Goal: Find contact information: Find contact information

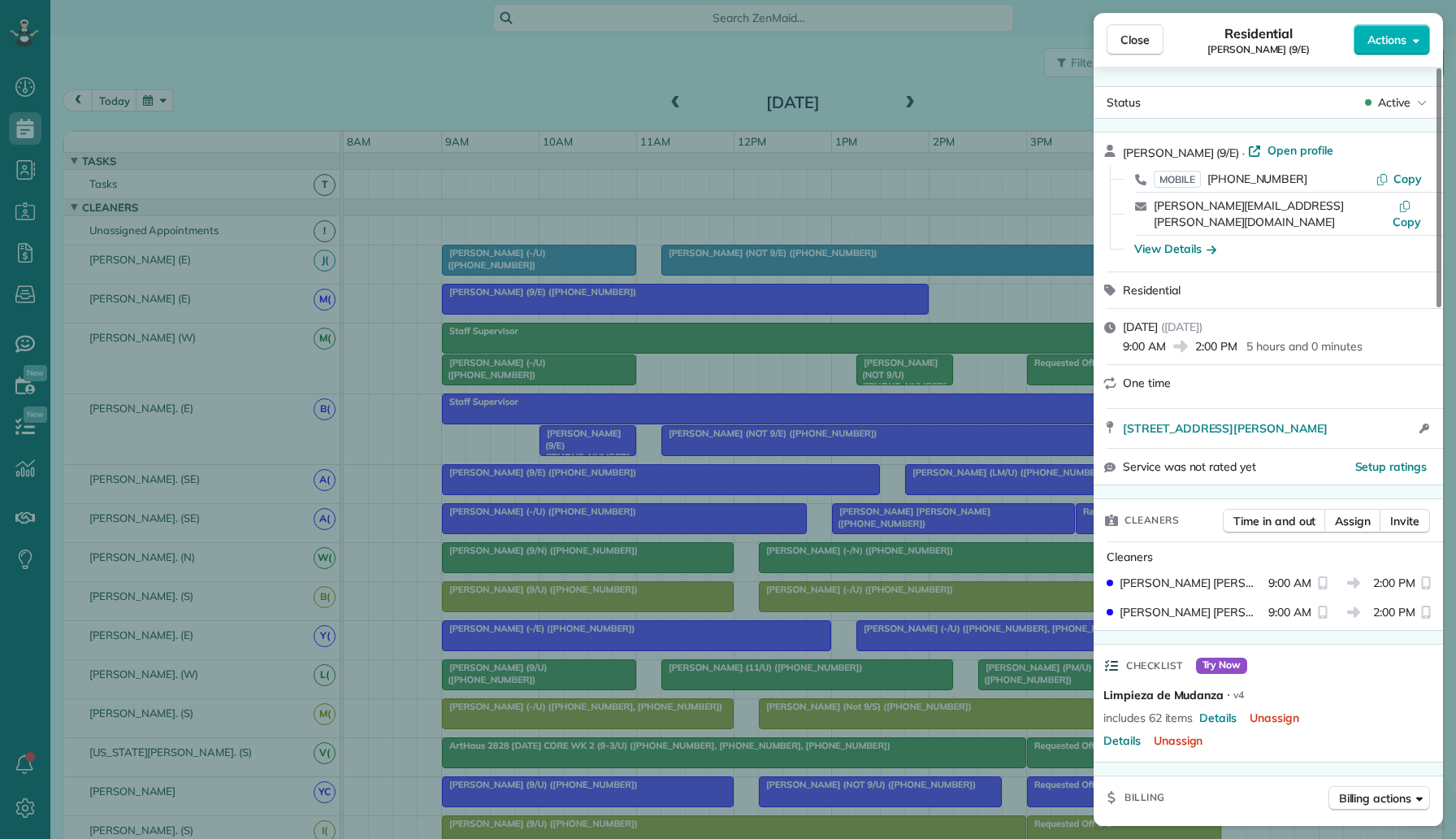
scroll to position [45, 0]
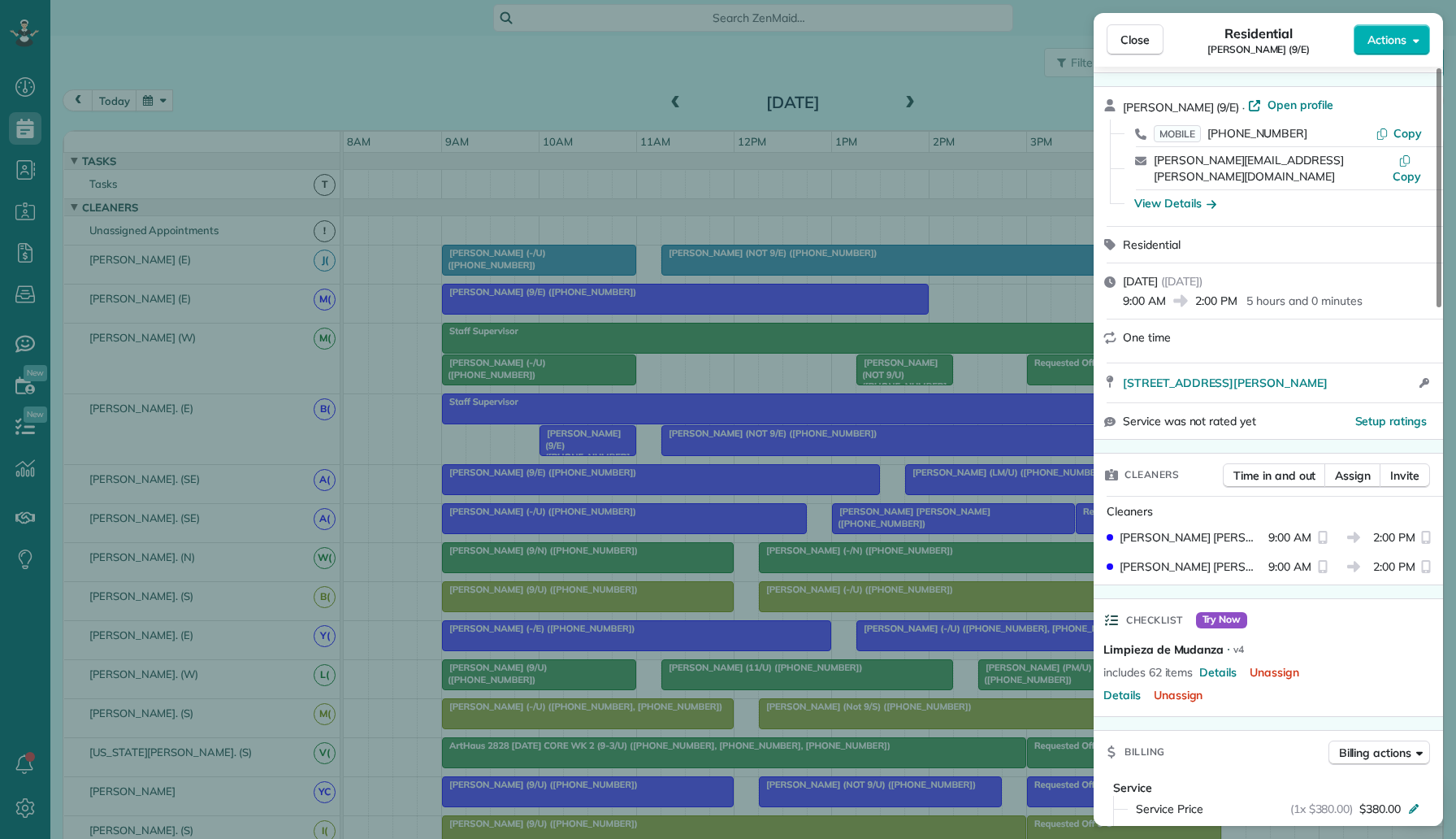
click at [194, 59] on div "Close Residential Anna Wood (9/E) Actions Status Active Anna Wood (9/E) · Open …" at bounding box center [728, 420] width 1456 height 839
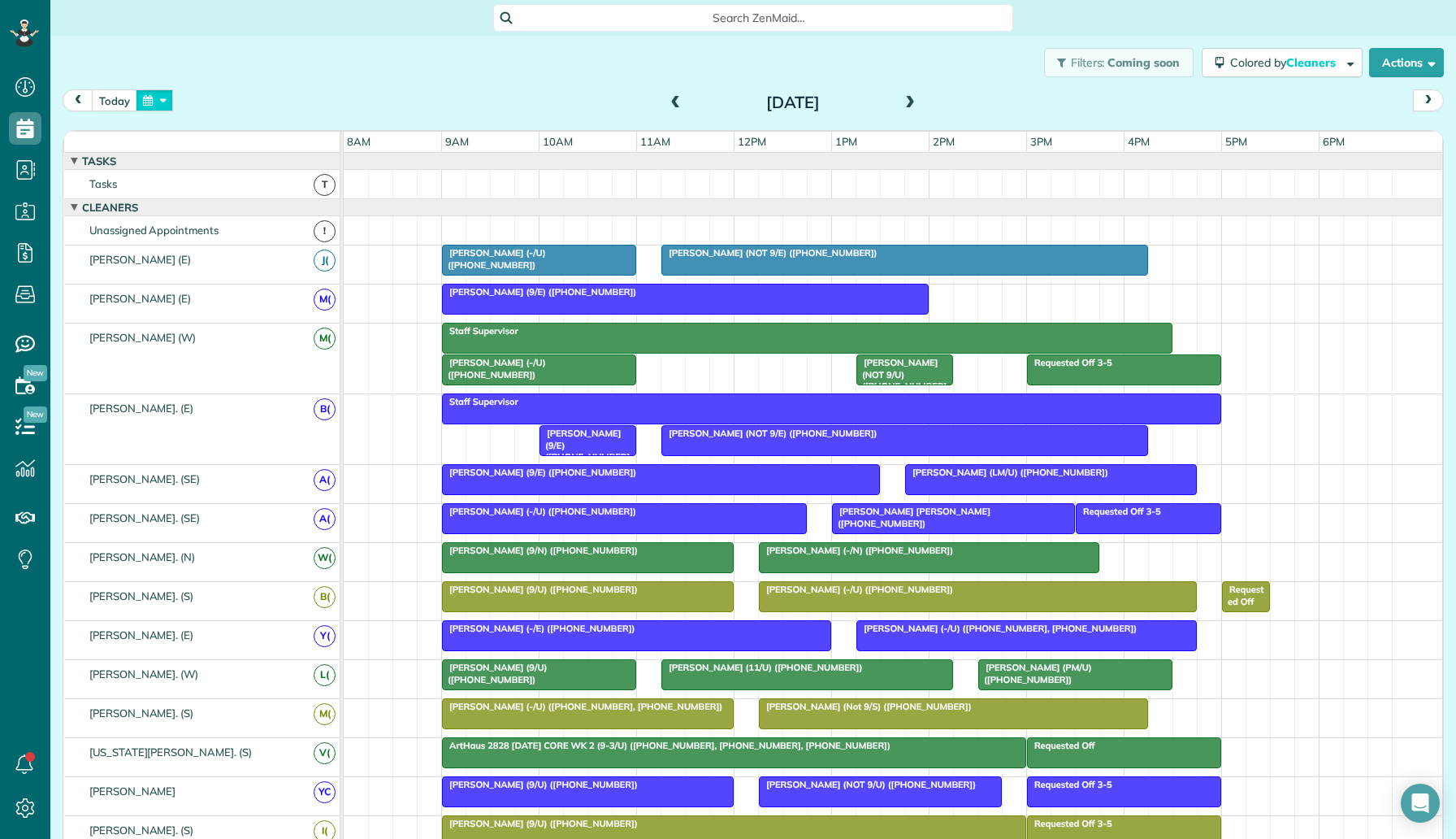
click at [151, 103] on button "button" at bounding box center [153, 99] width 37 height 22
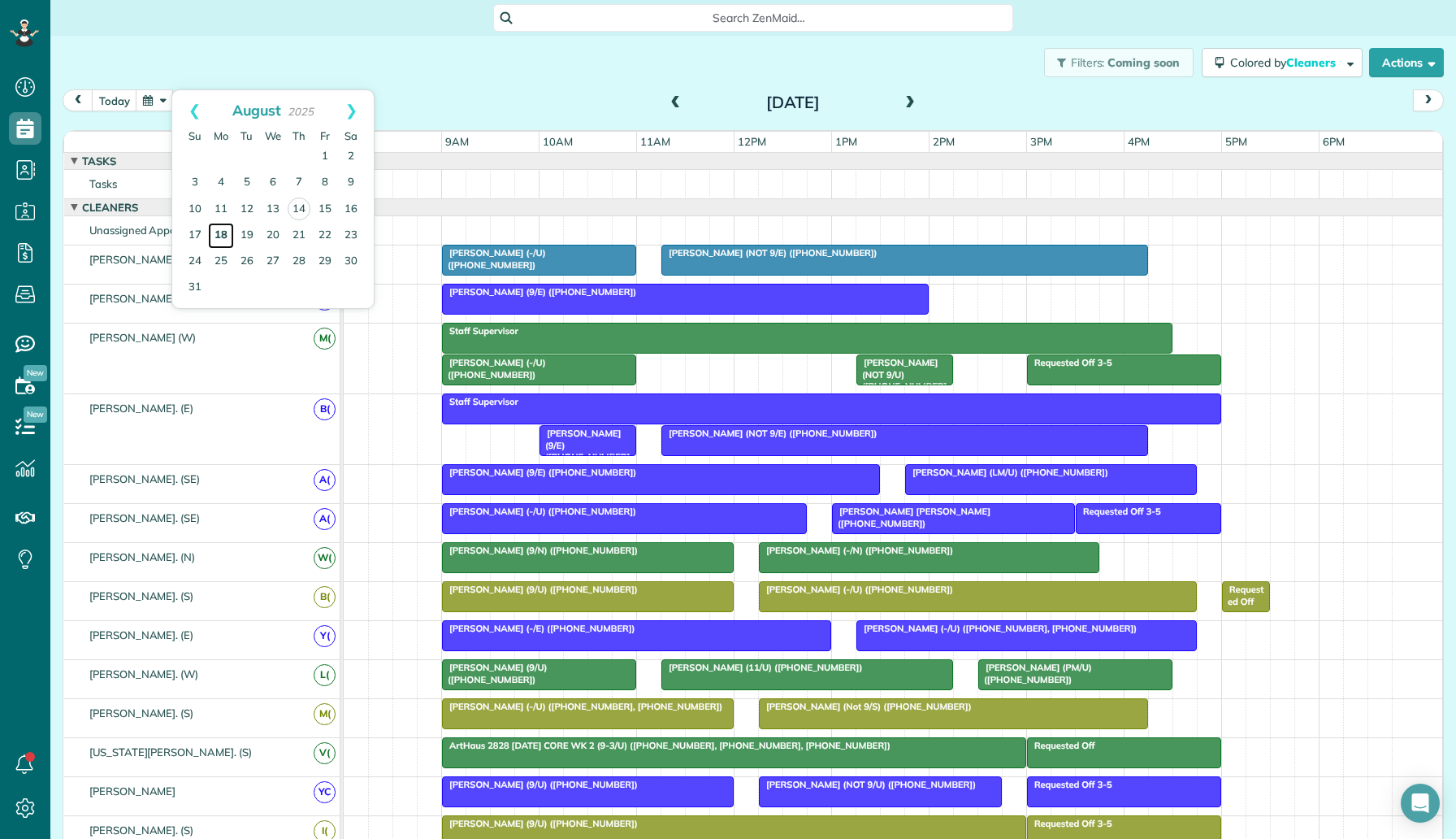
click at [226, 228] on link "18" at bounding box center [221, 235] width 26 height 26
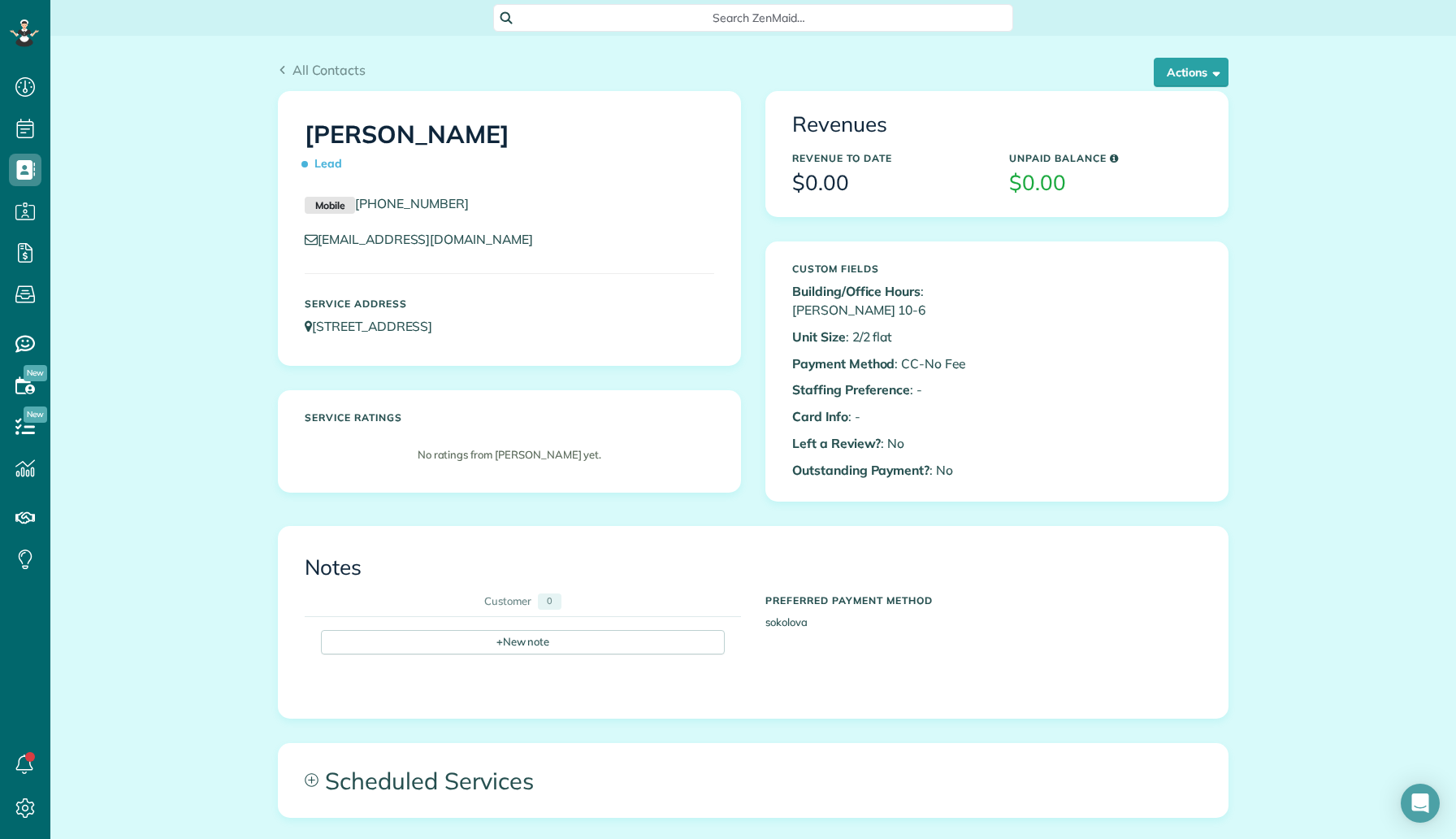
scroll to position [8, 8]
drag, startPoint x: 460, startPoint y: 202, endPoint x: 360, endPoint y: 197, distance: 100.1
click at [360, 197] on p "Mobile [PHONE_NUMBER]" at bounding box center [509, 204] width 409 height 20
copy link "[PHONE_NUMBER]"
